Goal: Transaction & Acquisition: Purchase product/service

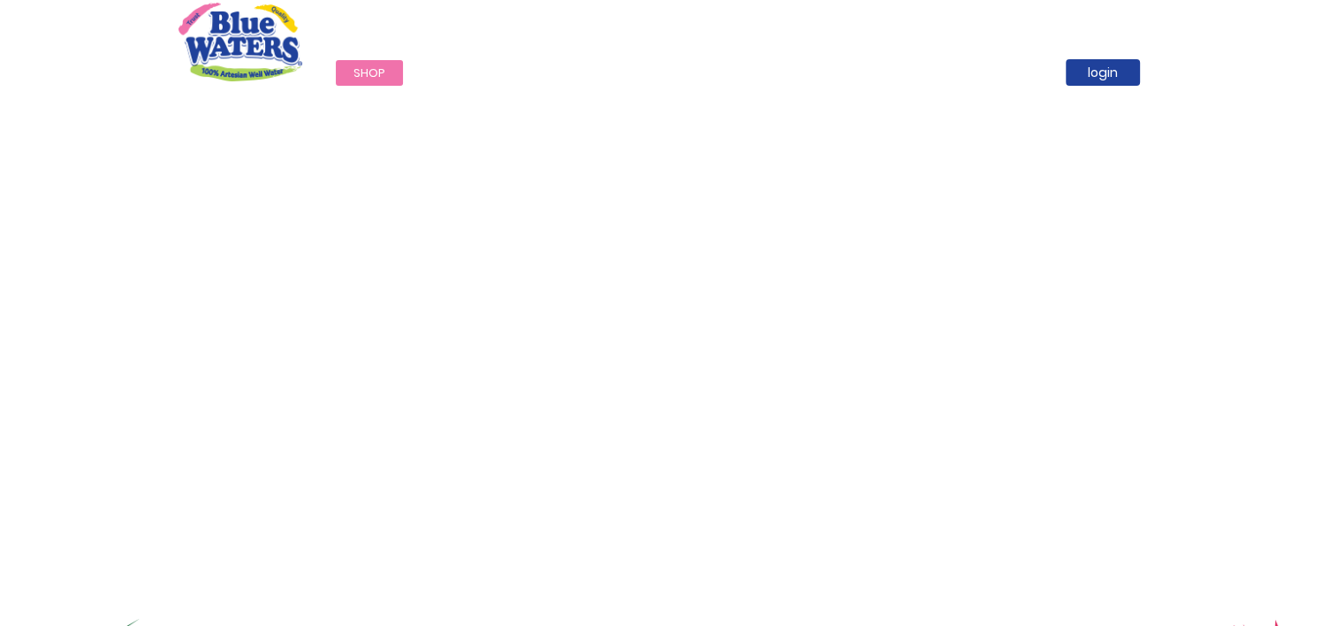
drag, startPoint x: 0, startPoint y: 0, endPoint x: 344, endPoint y: 71, distance: 351.1
click at [344, 71] on link "Shop" at bounding box center [369, 73] width 67 height 26
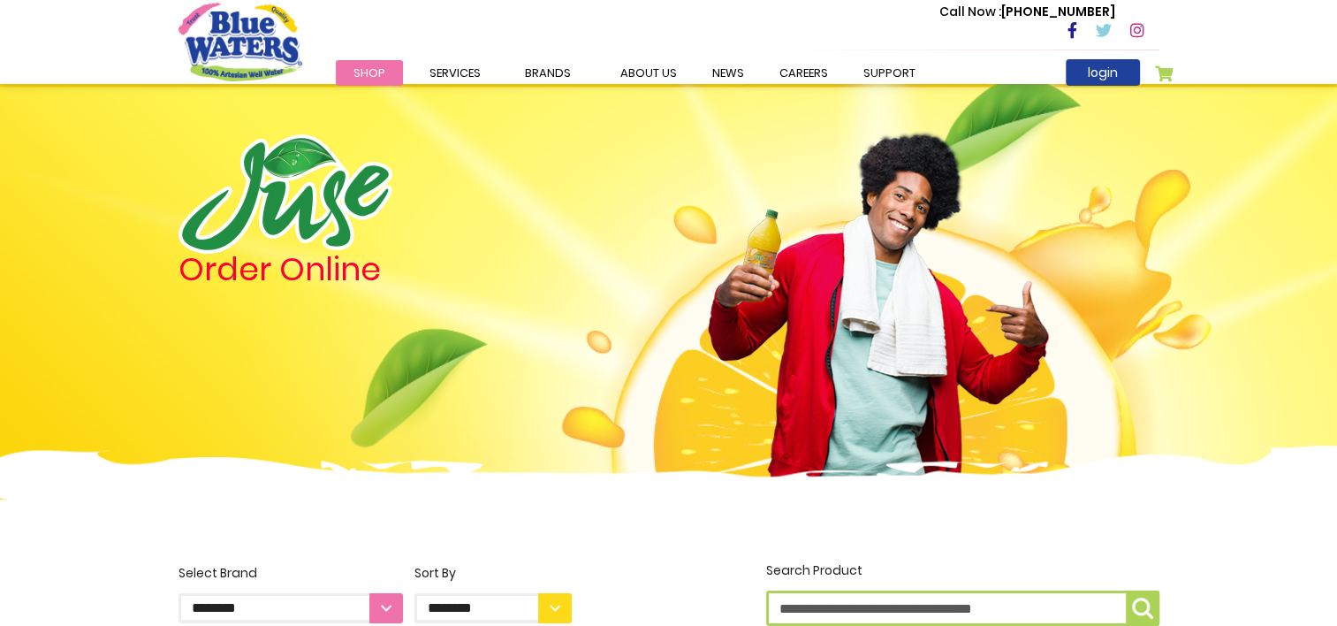
click at [370, 77] on span "Shop" at bounding box center [370, 73] width 32 height 17
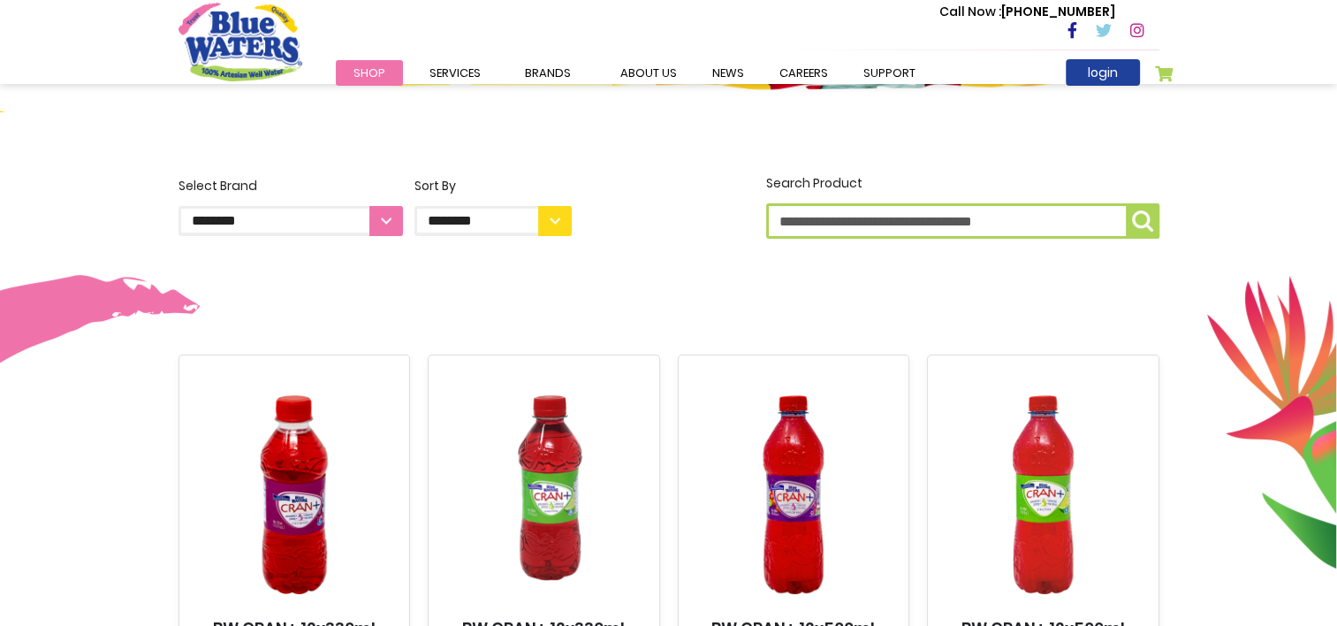
scroll to position [385, 0]
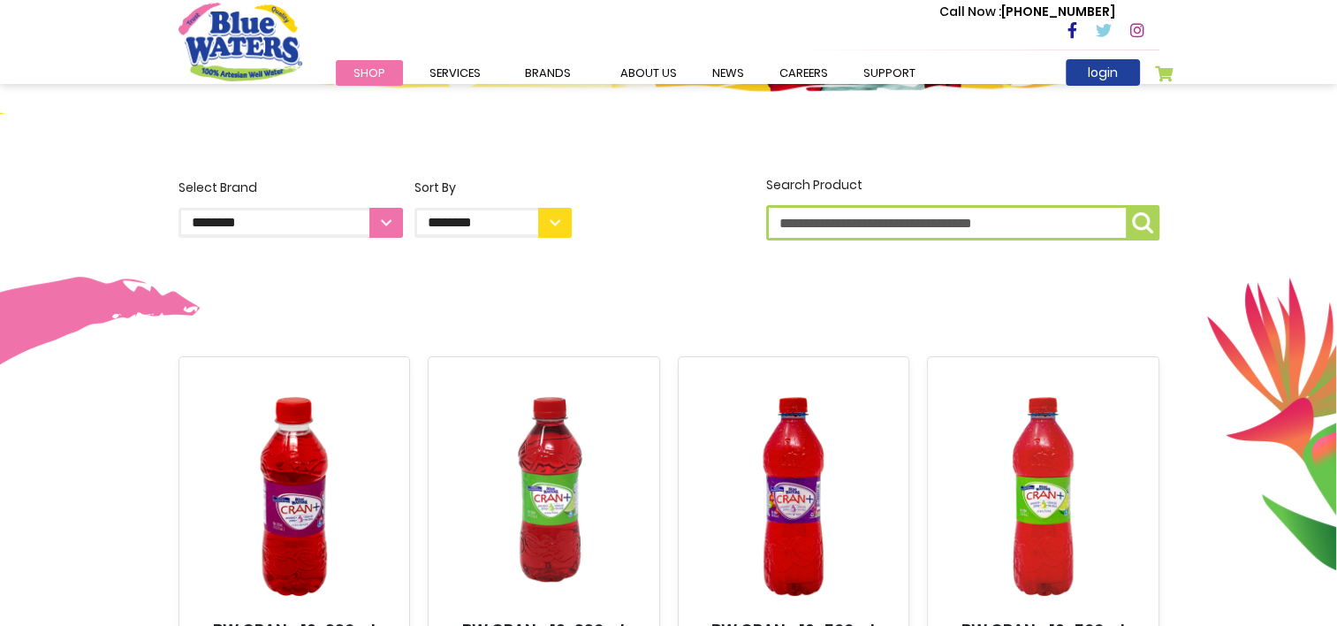
click at [941, 215] on input "Search Product" at bounding box center [962, 222] width 393 height 35
type input "*****"
click at [1154, 217] on button "Search Product *****" at bounding box center [1143, 222] width 34 height 35
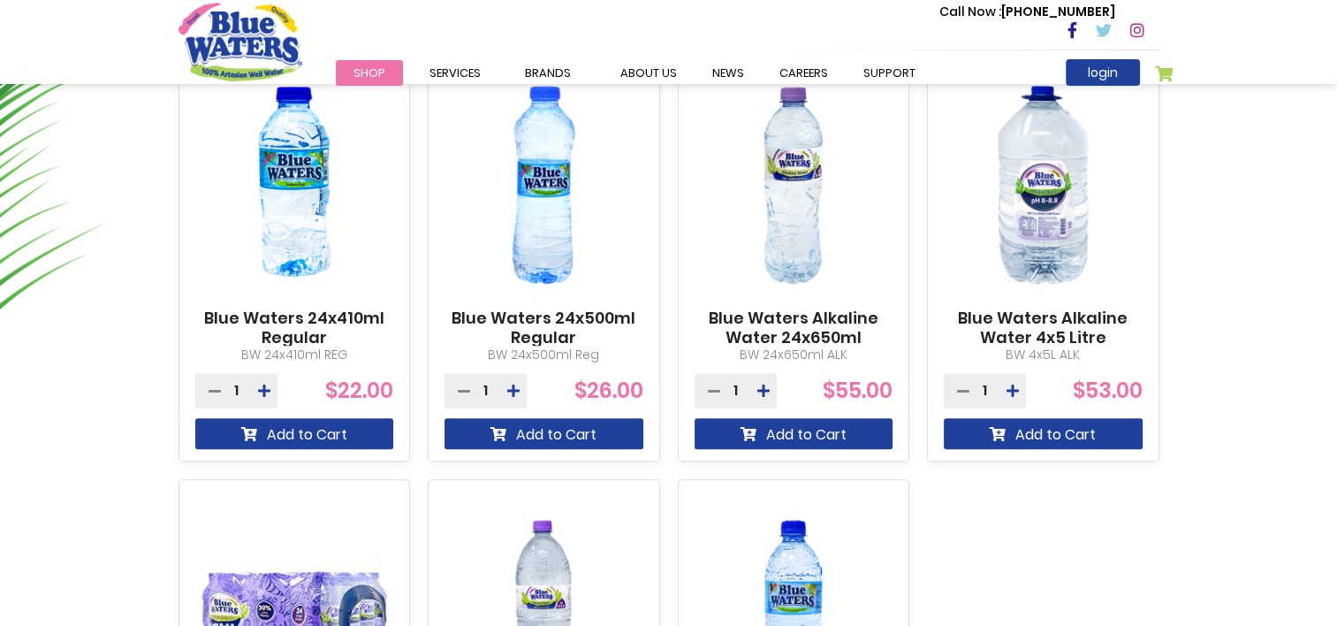
scroll to position [1128, 0]
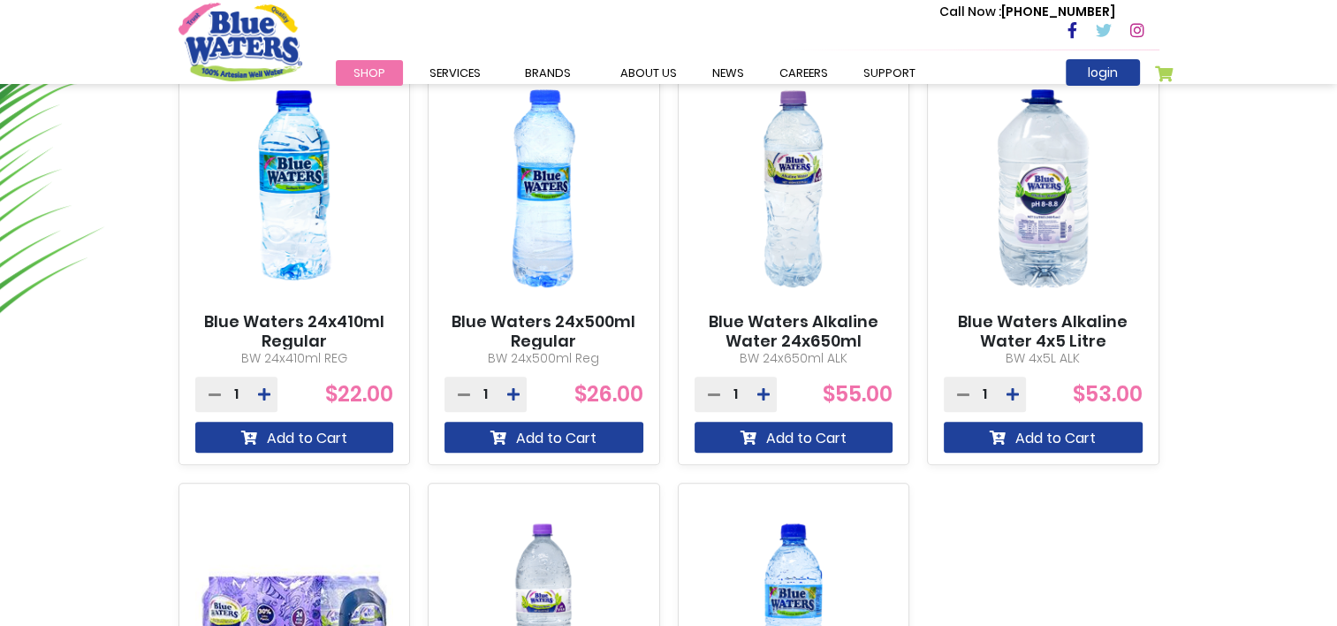
drag, startPoint x: 510, startPoint y: 353, endPoint x: 598, endPoint y: 354, distance: 87.5
click at [598, 354] on p "BW 24x500ml Reg" at bounding box center [544, 358] width 199 height 19
drag, startPoint x: 598, startPoint y: 354, endPoint x: 568, endPoint y: 360, distance: 30.7
click at [568, 360] on p "BW 24x500ml Reg" at bounding box center [544, 358] width 199 height 19
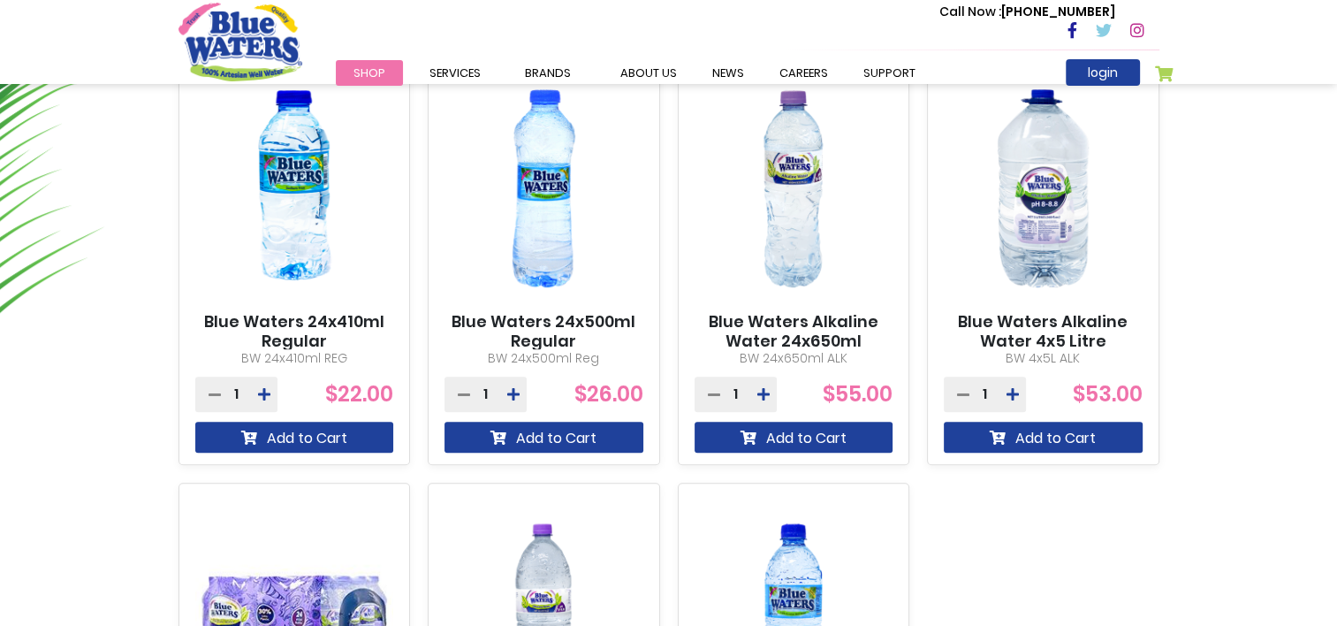
drag, startPoint x: 538, startPoint y: 364, endPoint x: 598, endPoint y: 362, distance: 59.3
click at [598, 362] on p "BW 24x500ml Reg" at bounding box center [544, 358] width 199 height 19
drag, startPoint x: 598, startPoint y: 362, endPoint x: 575, endPoint y: 363, distance: 22.2
click at [575, 363] on p "BW 24x500ml Reg" at bounding box center [544, 358] width 199 height 19
